Goal: Task Accomplishment & Management: Manage account settings

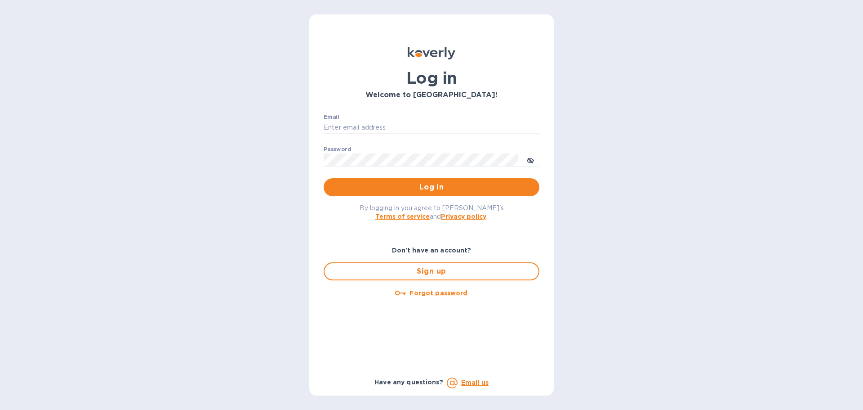
click at [379, 130] on input "Email" at bounding box center [432, 127] width 216 height 13
type input "[PERSON_NAME][EMAIL_ADDRESS][DOMAIN_NAME]"
click at [324, 178] on button "Log in" at bounding box center [432, 187] width 216 height 18
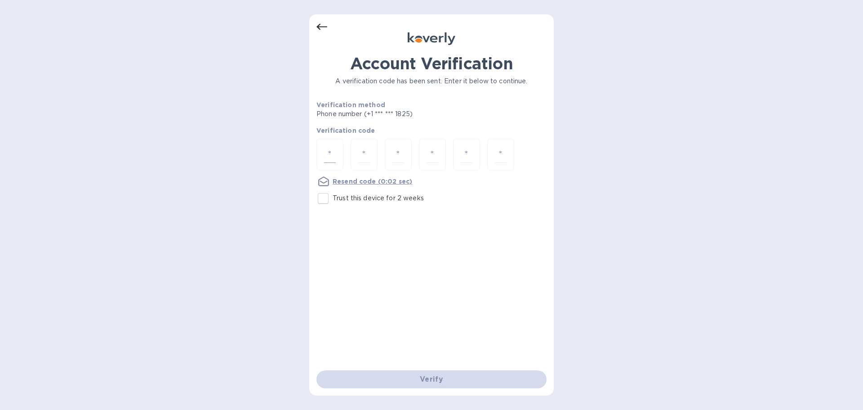
click at [331, 152] on input "number" at bounding box center [330, 154] width 12 height 17
type input "8"
type input "9"
type input "7"
type input "0"
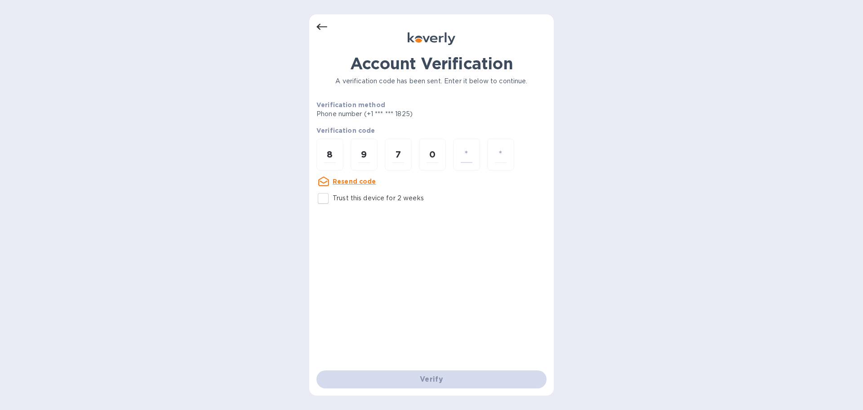
type input "3"
type input "1"
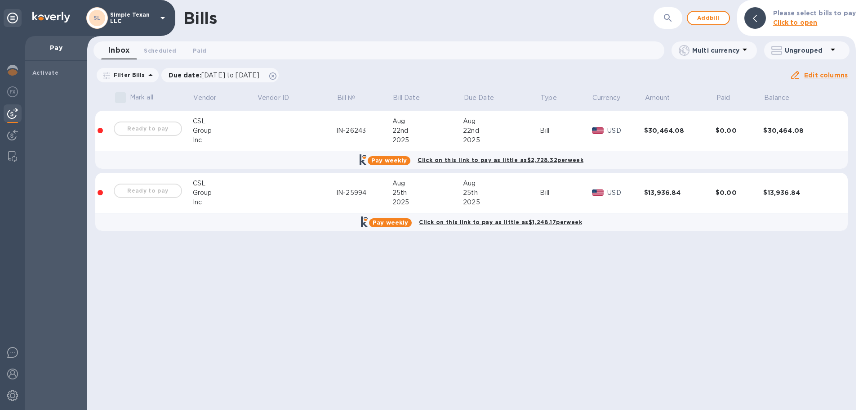
click at [449, 107] on th "Bill Date" at bounding box center [428, 98] width 71 height 23
click at [315, 155] on div "Pay weekly Click on this link to pay as little as $2,728.32 per week" at bounding box center [472, 160] width 759 height 18
click at [369, 132] on div "IN-26243" at bounding box center [364, 130] width 56 height 9
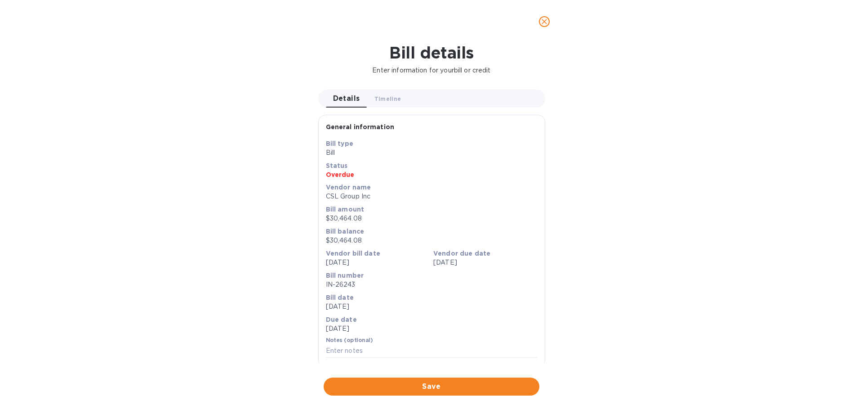
click at [543, 22] on icon "close" at bounding box center [544, 21] width 9 height 9
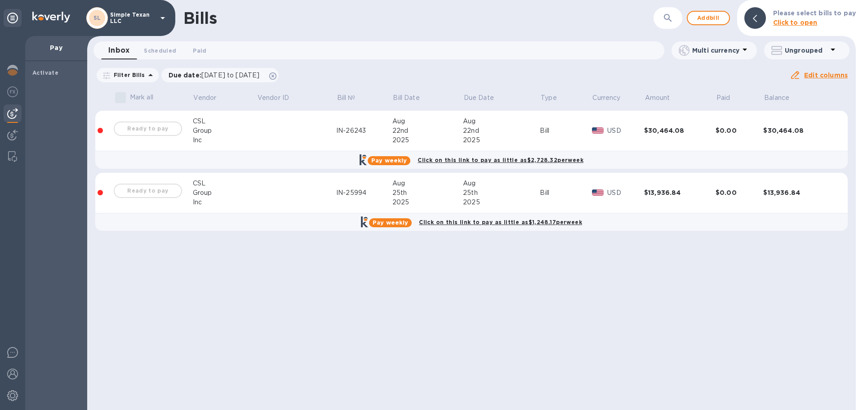
click at [312, 197] on td at bounding box center [297, 193] width 80 height 40
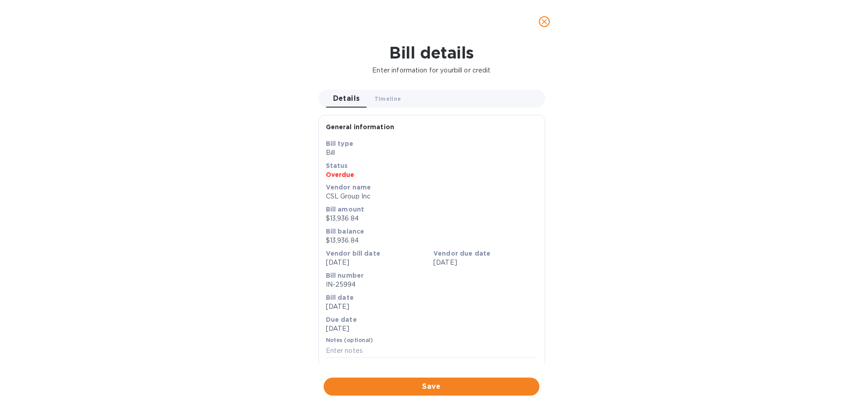
click at [546, 19] on icon "close" at bounding box center [544, 21] width 9 height 9
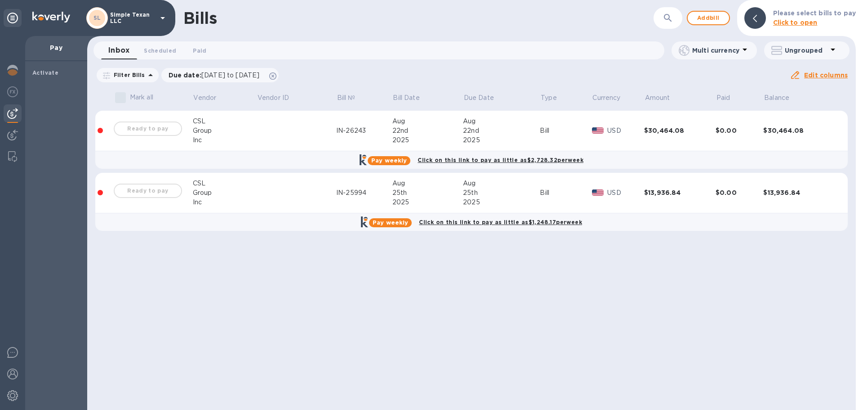
click at [396, 222] on b "Pay weekly" at bounding box center [391, 222] width 36 height 7
click at [469, 223] on b "Click on this link to pay as little as $1,248.17 per week" at bounding box center [500, 222] width 163 height 7
click at [475, 224] on b "Click on this link to pay as little as $1,248.17 per week" at bounding box center [500, 222] width 163 height 7
click at [509, 161] on b "Click on this link to pay as little as $2,728.32 per week" at bounding box center [501, 160] width 166 height 7
click at [391, 161] on b "Pay weekly" at bounding box center [389, 160] width 36 height 7
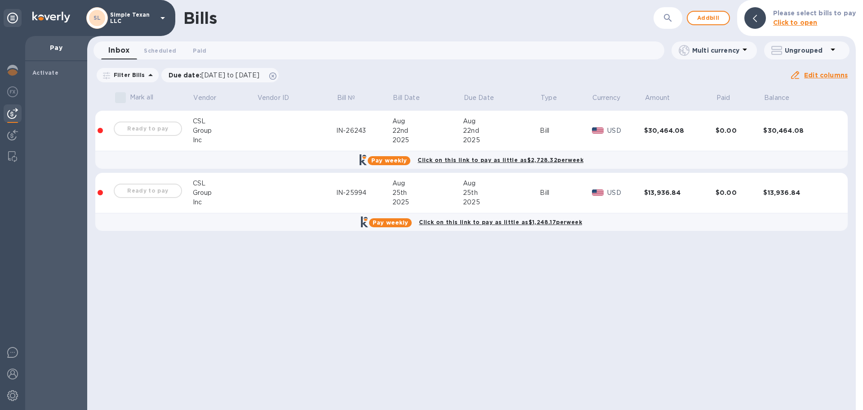
click at [258, 158] on div "Pay weekly Click on this link to pay as little as $2,728.32 per week" at bounding box center [472, 160] width 759 height 18
click at [372, 133] on div "IN-26243" at bounding box center [364, 130] width 56 height 9
